Goal: Information Seeking & Learning: Learn about a topic

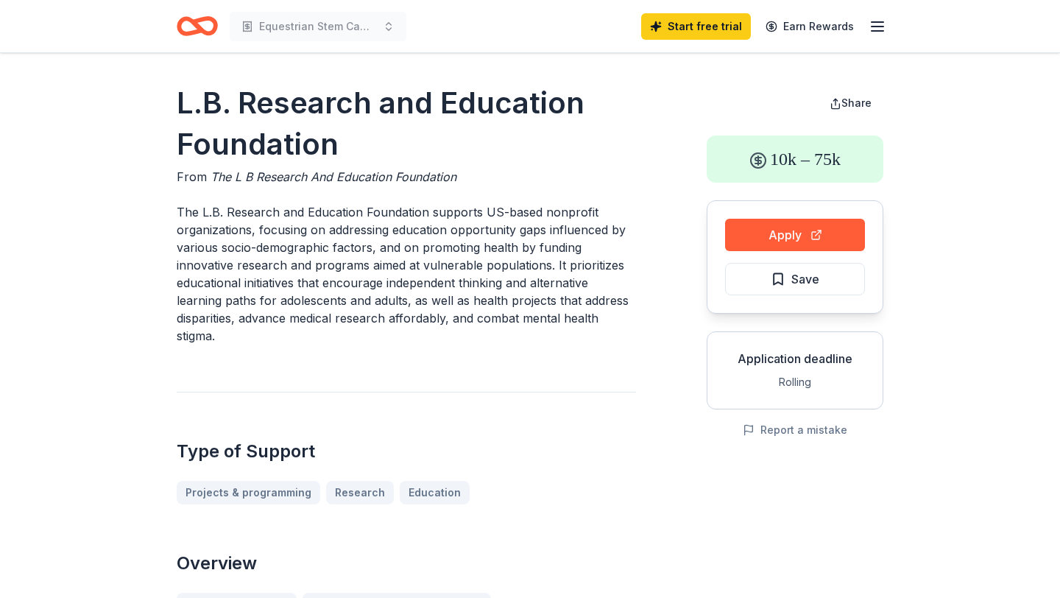
scroll to position [369, 0]
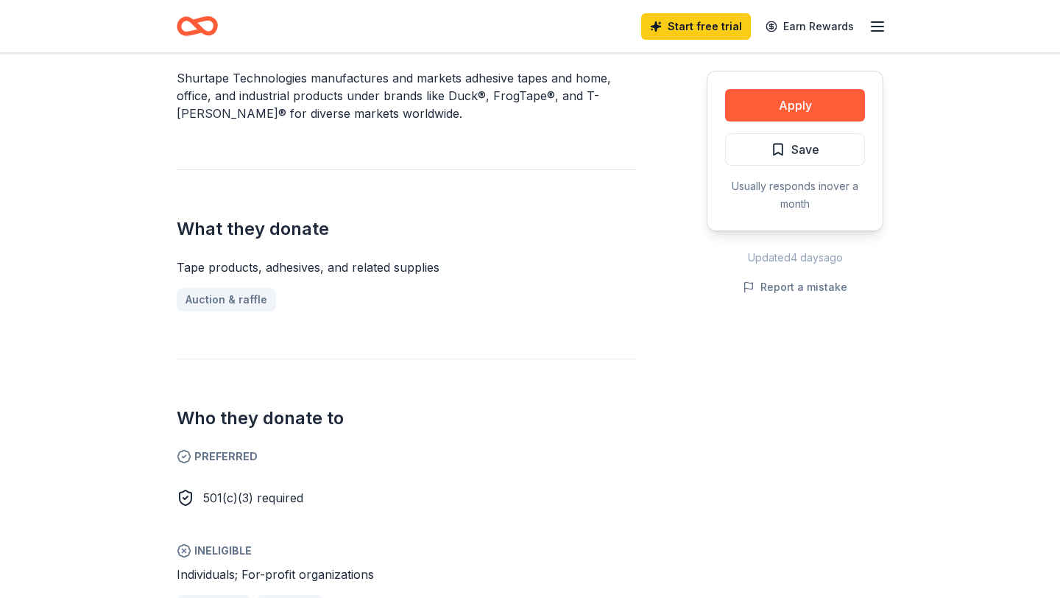
scroll to position [501, 0]
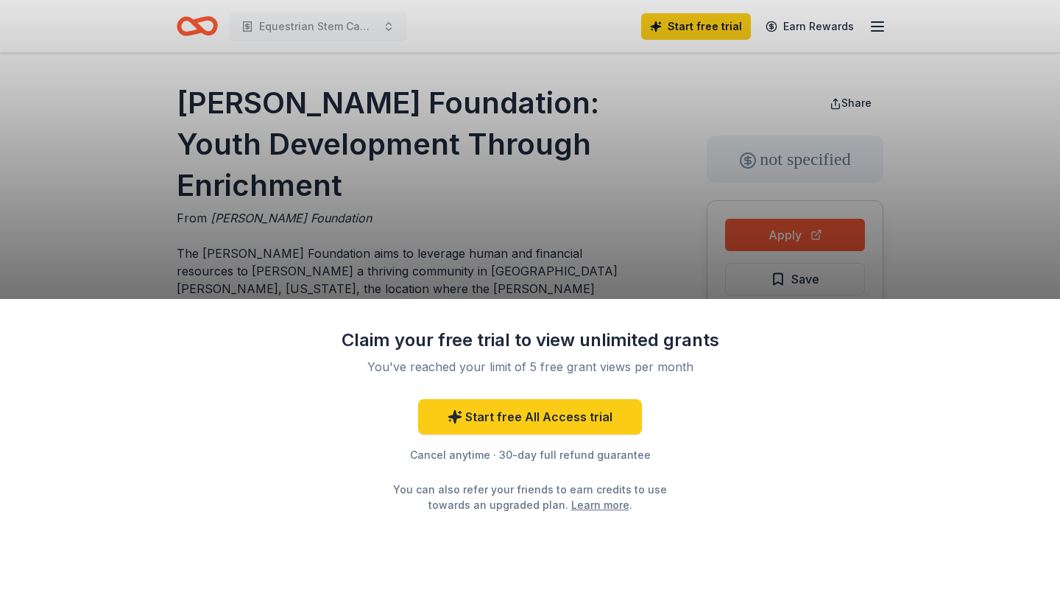
click at [411, 278] on div "Claim your free trial to view unlimited grants You've reached your limit of 5 f…" at bounding box center [530, 299] width 1060 height 598
click at [417, 280] on div "Claim your free trial to view unlimited grants You've reached your limit of 5 f…" at bounding box center [530, 299] width 1060 height 598
click at [415, 281] on div "Claim your free trial to view unlimited grants You've reached your limit of 5 f…" at bounding box center [530, 299] width 1060 height 598
click at [417, 269] on div "Claim your free trial to view unlimited grants You've reached your limit of 5 f…" at bounding box center [530, 299] width 1060 height 598
click at [361, 349] on div "Claim your free trial to view unlimited grants" at bounding box center [530, 340] width 383 height 24
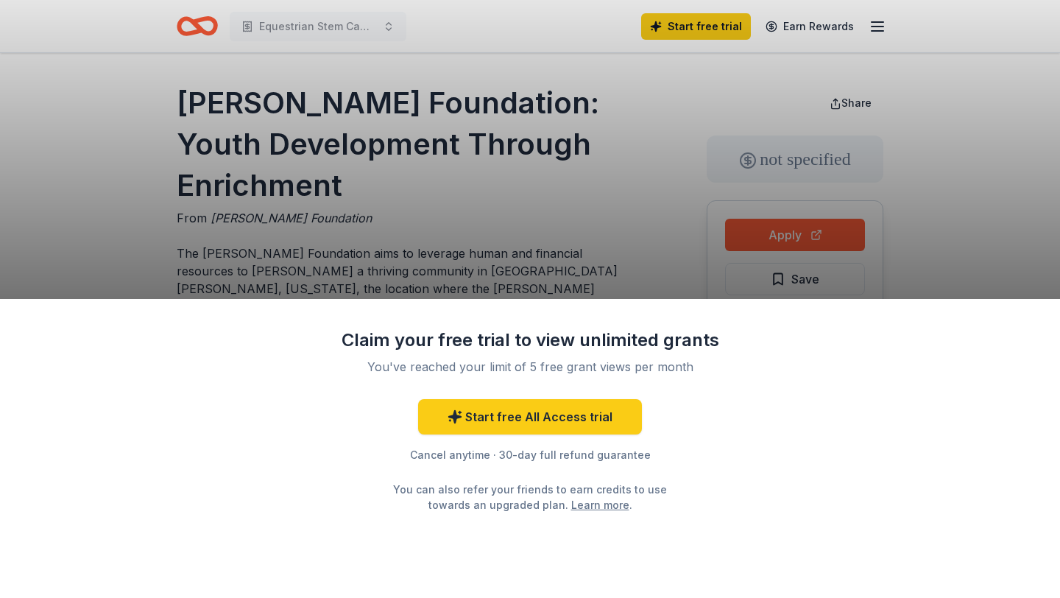
click at [363, 283] on div "Claim your free trial to view unlimited grants You've reached your limit of 5 f…" at bounding box center [530, 299] width 1060 height 598
click at [369, 267] on div "Claim your free trial to view unlimited grants You've reached your limit of 5 f…" at bounding box center [530, 299] width 1060 height 598
click at [313, 122] on div "Claim your free trial to view unlimited grants You've reached your limit of 5 f…" at bounding box center [530, 299] width 1060 height 598
click at [252, 189] on div "Claim your free trial to view unlimited grants You've reached your limit of 5 f…" at bounding box center [530, 299] width 1060 height 598
